Goal: Task Accomplishment & Management: Use online tool/utility

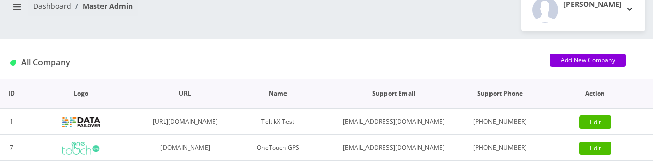
scroll to position [73, 0]
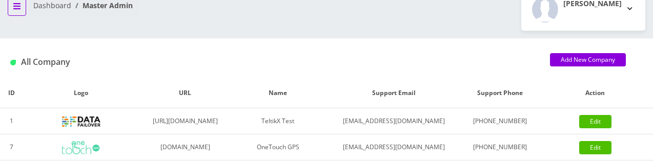
click at [19, 10] on button "breadcrumb" at bounding box center [17, 5] width 18 height 19
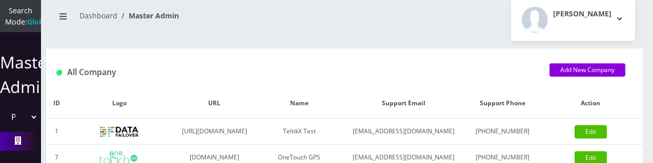
click at [30, 125] on select "Please select a Company TeltikX Test OneTouch GPS Teltik IoT Hale and Serrano P…" at bounding box center [20, 117] width 35 height 19
select select "1"
click at [3, 118] on select "Please select a Company TeltikX Test OneTouch GPS Teltik IoT Hale and Serrano P…" at bounding box center [20, 117] width 35 height 19
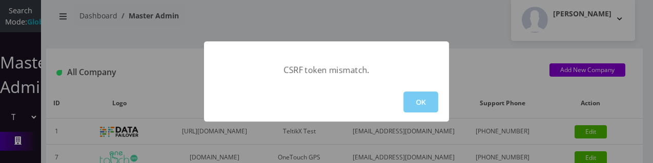
click at [422, 101] on button "OK" at bounding box center [420, 102] width 35 height 21
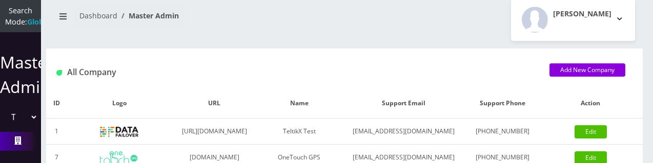
click at [31, 126] on select "Please select a Company TeltikX Test OneTouch GPS Teltik IoT Hale and Serrano P…" at bounding box center [20, 117] width 35 height 19
click at [3, 118] on select "Please select a Company TeltikX Test OneTouch GPS Teltik IoT Hale and Serrano P…" at bounding box center [20, 117] width 35 height 19
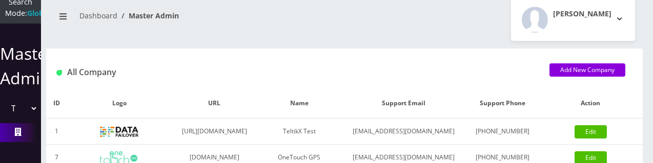
click at [31, 101] on select "Please select a Company TeltikX Test OneTouch GPS Teltik IoT Hale and Serrano P…" at bounding box center [20, 108] width 35 height 19
click at [3, 99] on select "Please select a Company TeltikX Test OneTouch GPS Teltik IoT Hale and Serrano P…" at bounding box center [20, 108] width 35 height 19
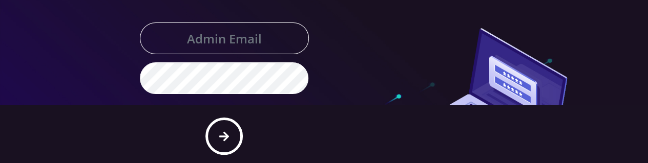
scroll to position [61, 0]
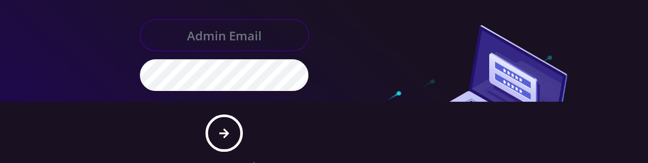
type input "[EMAIL_ADDRESS][DOMAIN_NAME]"
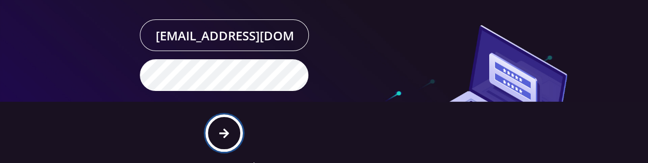
click at [221, 131] on icon "submit" at bounding box center [224, 133] width 10 height 11
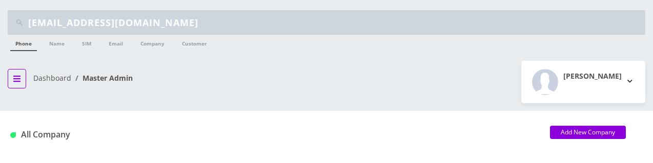
click at [19, 78] on icon "breadcrumb" at bounding box center [16, 79] width 7 height 6
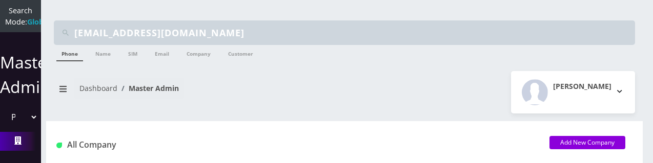
click at [29, 127] on select "Please select a Company TeltikX Test OneTouch GPS Teltik IoT Hale and Serrano P…" at bounding box center [20, 117] width 35 height 19
select select "1"
click at [3, 118] on select "Please select a Company TeltikX Test OneTouch GPS Teltik IoT Hale and Serrano P…" at bounding box center [20, 117] width 35 height 19
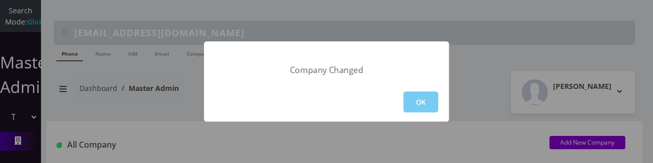
click at [425, 106] on button "OK" at bounding box center [420, 102] width 35 height 21
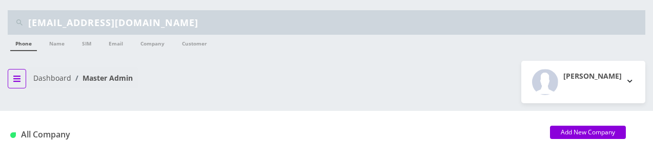
click at [16, 82] on icon "breadcrumb" at bounding box center [16, 79] width 7 height 8
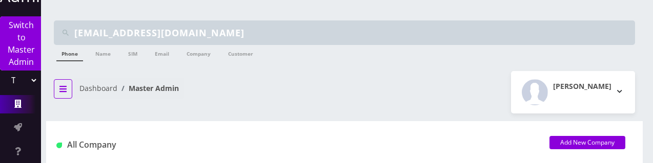
scroll to position [99, 0]
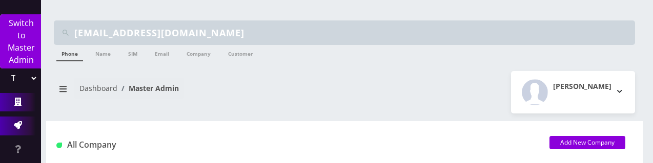
click at [15, 129] on icon at bounding box center [18, 125] width 8 height 8
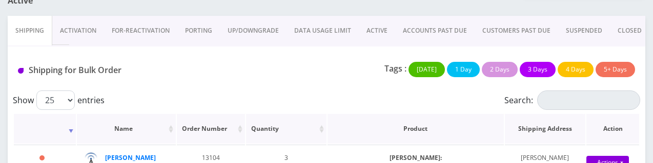
scroll to position [107, 0]
